Goal: Task Accomplishment & Management: Complete application form

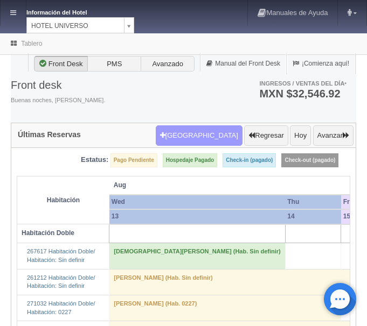
click at [217, 134] on button "Nueva Reserva" at bounding box center [199, 135] width 87 height 20
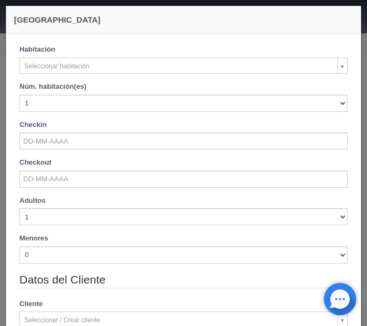
checkbox input "false"
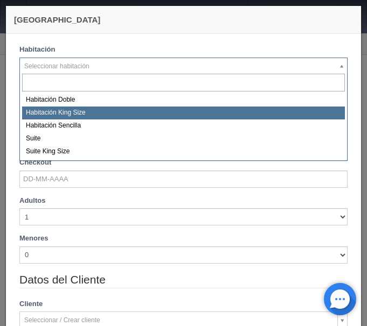
select select "582"
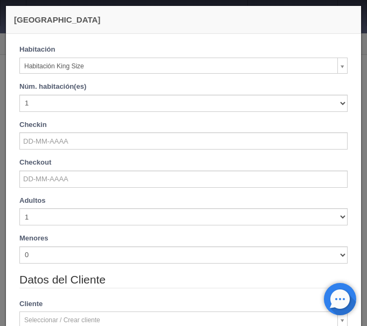
checkbox input "false"
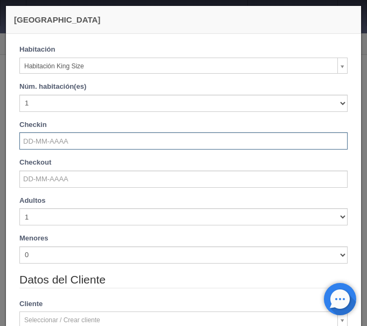
click at [53, 144] on input "text" at bounding box center [183, 140] width 328 height 17
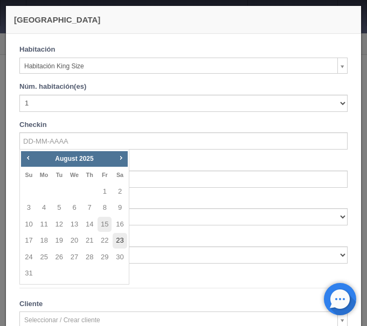
click at [120, 239] on link "23" at bounding box center [120, 241] width 14 height 16
type input "[DATE]"
checkbox input "false"
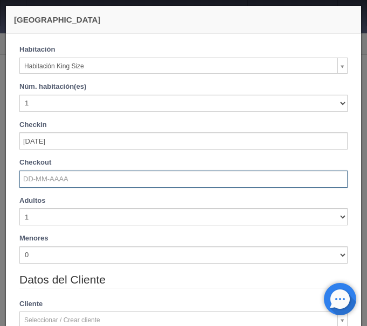
click at [52, 177] on input "text" at bounding box center [183, 179] width 328 height 17
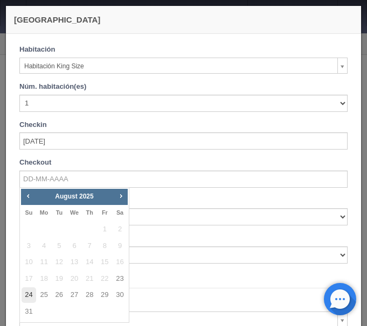
click at [23, 295] on link "24" at bounding box center [29, 295] width 14 height 16
type input "[DATE]"
checkbox input "false"
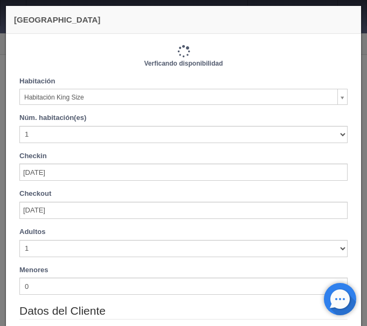
type input "1000.00"
checkbox input "false"
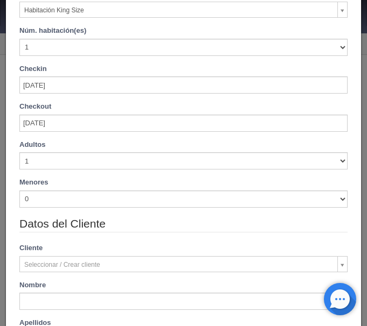
scroll to position [181, 0]
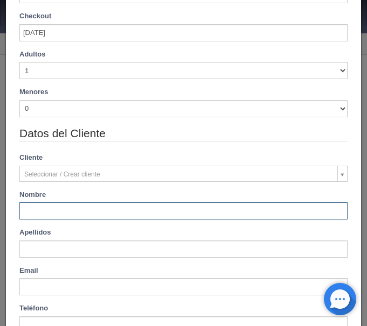
click at [68, 213] on input "text" at bounding box center [183, 210] width 328 height 17
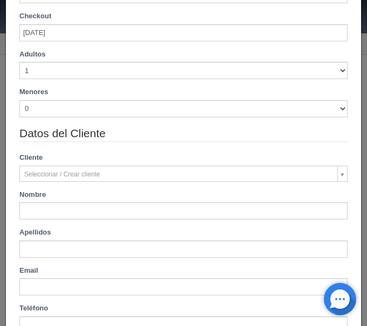
type input "[PERSON_NAME]"
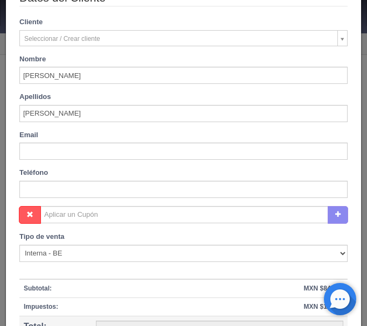
scroll to position [439, 0]
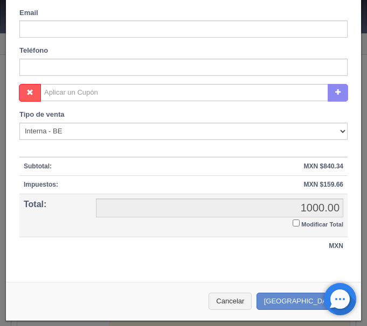
click at [297, 221] on input "Modificar Total" at bounding box center [295, 223] width 7 height 7
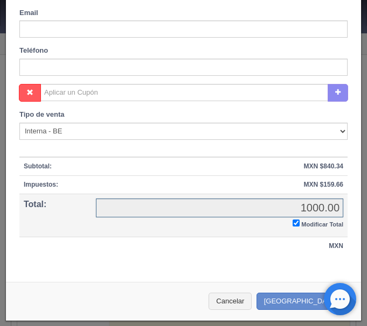
checkbox input "true"
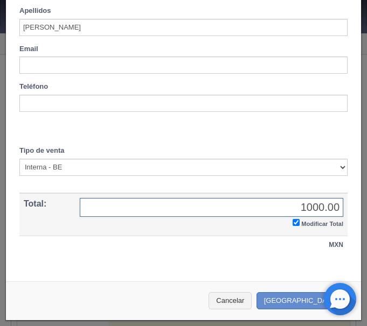
scroll to position [402, 0]
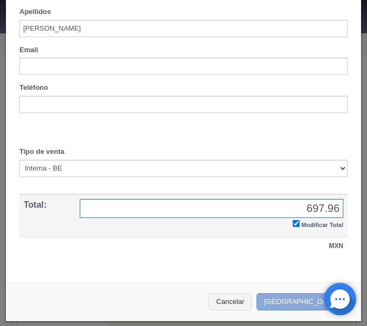
type input "697.96"
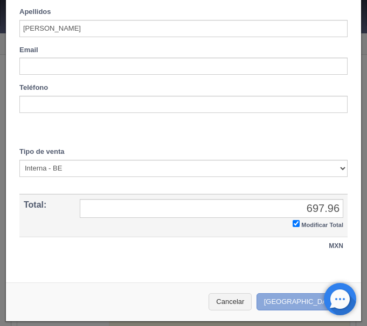
click at [313, 299] on button "Crear Reserva" at bounding box center [303, 302] width 94 height 18
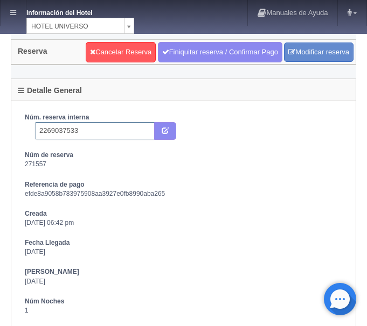
click at [87, 129] on input "2269037533" at bounding box center [95, 130] width 119 height 17
type input "2269037533 Expedia"
click at [164, 129] on icon "submit" at bounding box center [165, 130] width 7 height 7
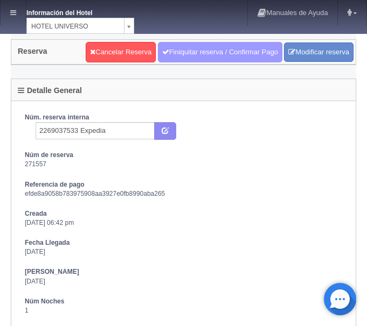
click at [196, 53] on link "Finiquitar reserva / Confirmar Pago" at bounding box center [220, 52] width 124 height 20
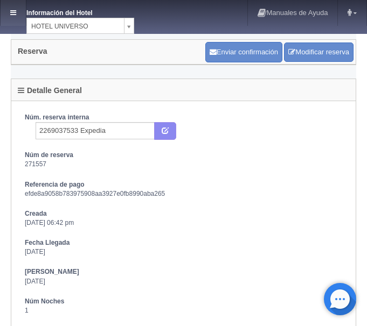
click at [12, 9] on link at bounding box center [13, 13] width 25 height 26
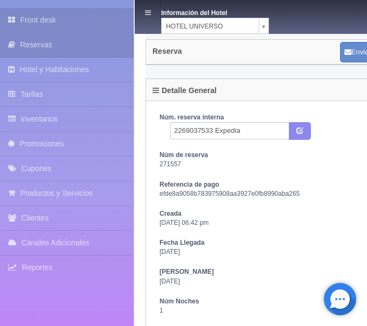
click at [51, 20] on link "Front desk" at bounding box center [67, 20] width 134 height 24
